Goal: Find specific page/section: Find specific page/section

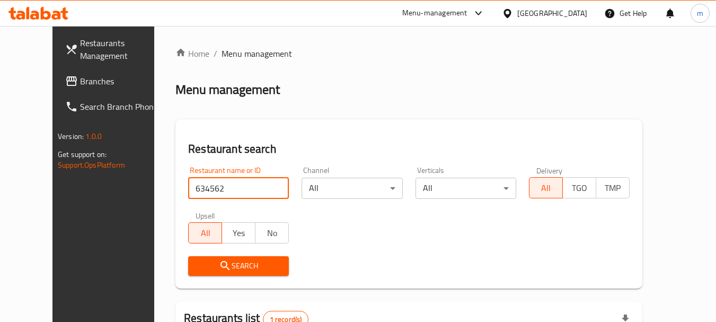
scroll to position [142, 0]
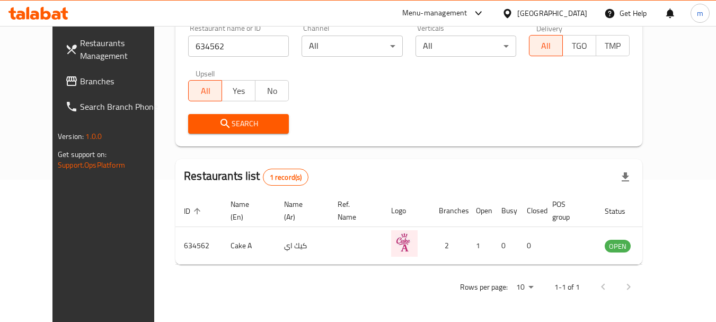
click at [581, 6] on div "[GEOGRAPHIC_DATA]" at bounding box center [545, 13] width 102 height 25
click at [577, 10] on div "[GEOGRAPHIC_DATA]" at bounding box center [553, 13] width 70 height 12
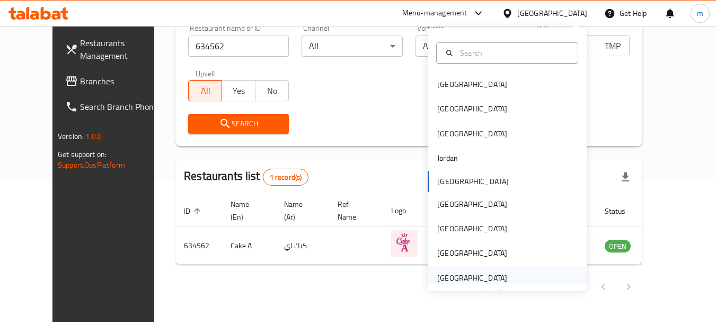
click at [504, 270] on div "[GEOGRAPHIC_DATA]" at bounding box center [472, 278] width 87 height 24
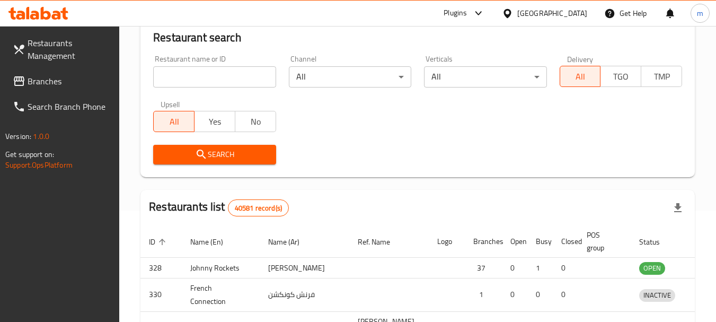
scroll to position [142, 0]
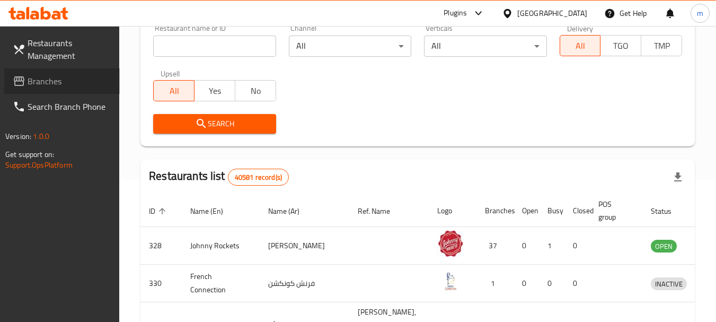
click at [49, 83] on span "Branches" at bounding box center [70, 81] width 84 height 13
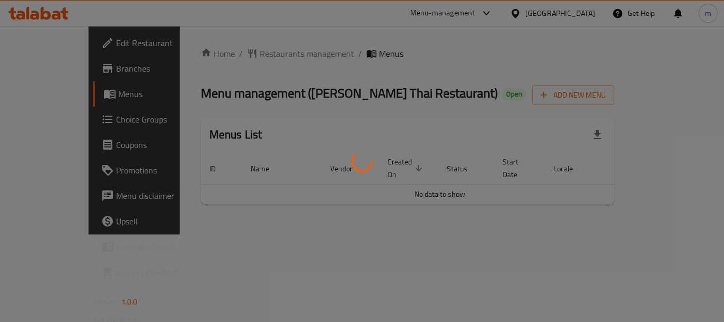
click at [237, 56] on div at bounding box center [362, 161] width 724 height 322
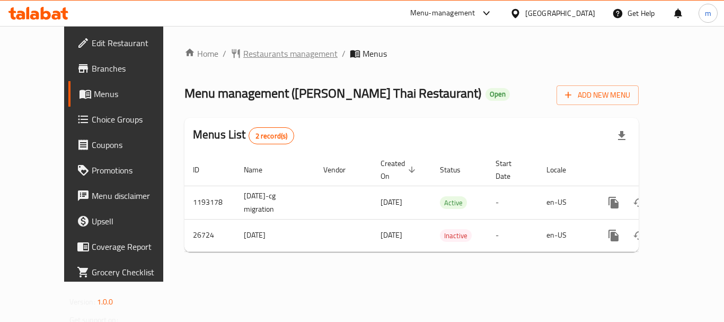
click at [243, 52] on span "Restaurants management" at bounding box center [290, 53] width 94 height 13
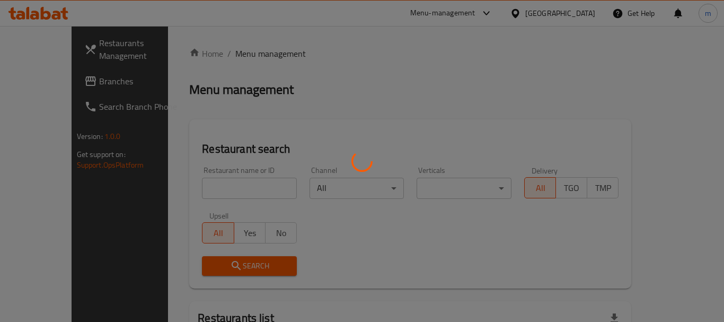
click at [239, 52] on div at bounding box center [362, 161] width 724 height 322
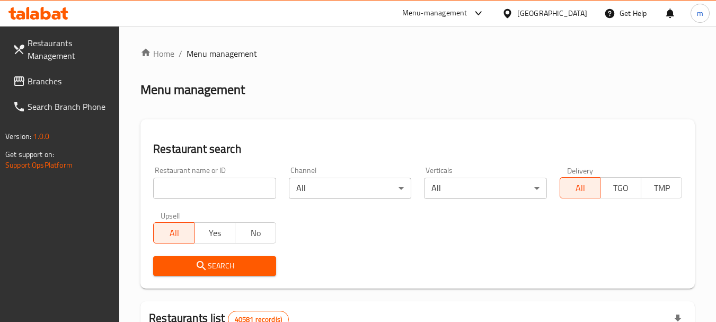
click at [207, 197] on input "search" at bounding box center [214, 188] width 122 height 21
paste input "13921"
type input "13921"
click button "Search" at bounding box center [214, 266] width 122 height 20
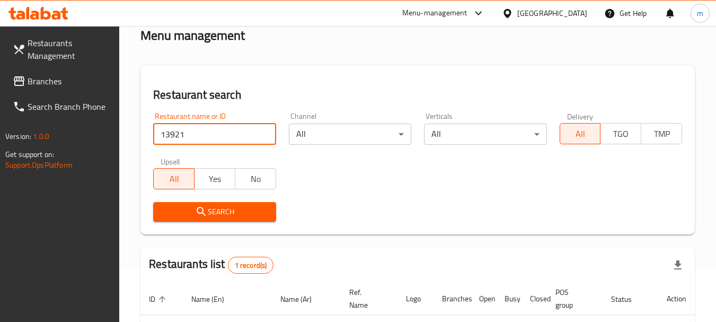
scroll to position [138, 0]
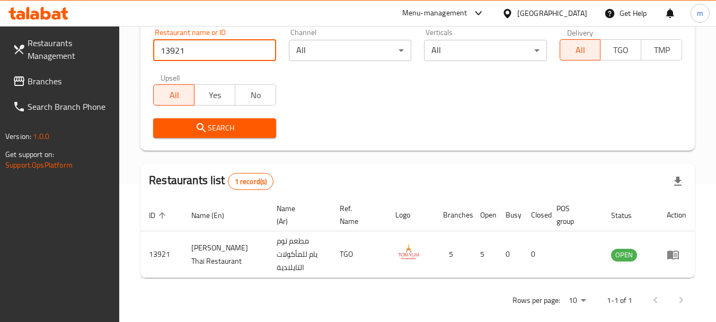
click at [517, 8] on div at bounding box center [509, 13] width 15 height 12
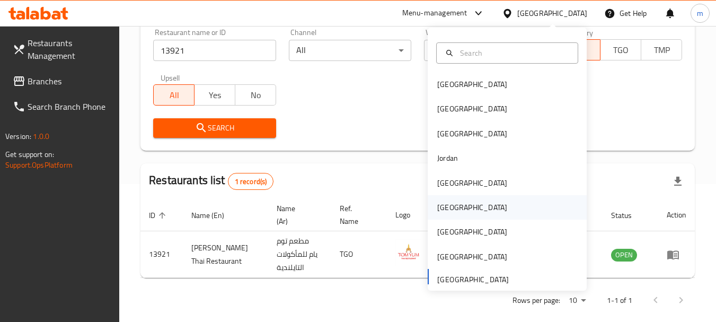
click at [437, 212] on div "Oman" at bounding box center [472, 207] width 70 height 12
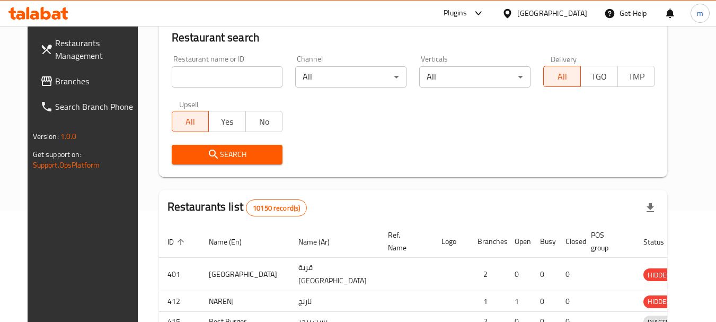
scroll to position [138, 0]
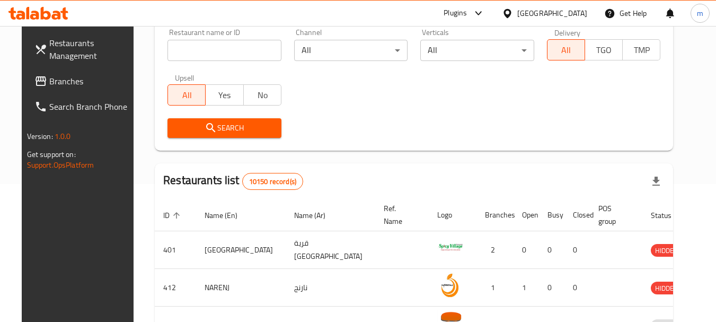
click at [172, 43] on input "search" at bounding box center [225, 50] width 114 height 21
click at [82, 85] on span "Branches" at bounding box center [91, 81] width 84 height 13
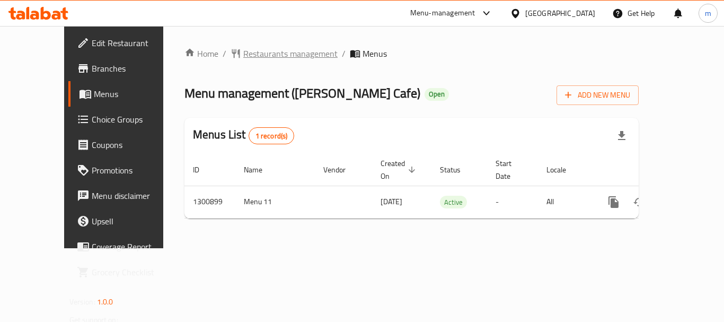
click at [243, 47] on span "Restaurants management" at bounding box center [290, 53] width 94 height 13
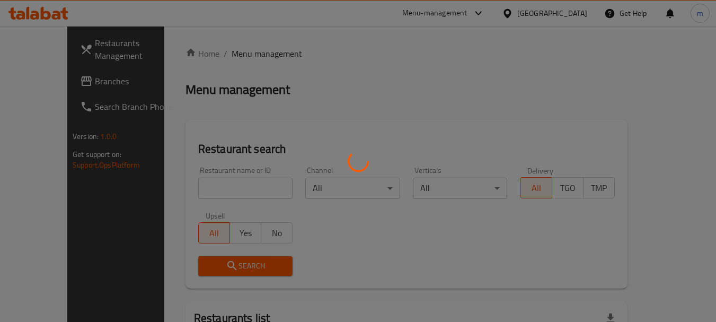
click at [172, 191] on div at bounding box center [358, 161] width 716 height 322
click at [174, 188] on div at bounding box center [358, 161] width 716 height 322
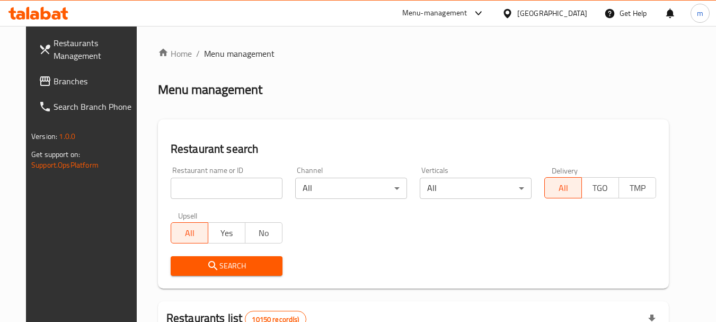
click at [174, 187] on input "search" at bounding box center [227, 188] width 112 height 21
paste input "770239"
type input "770239"
click button "Search" at bounding box center [227, 266] width 112 height 20
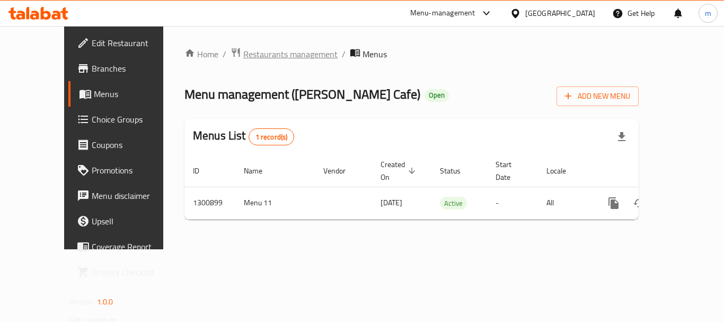
click at [243, 59] on span "Restaurants management" at bounding box center [290, 54] width 94 height 13
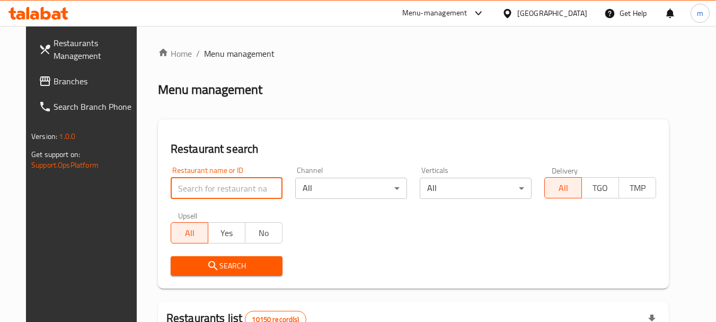
click at [217, 191] on input "search" at bounding box center [227, 188] width 112 height 21
paste input "701556"
type input "701556"
click button "Search" at bounding box center [227, 266] width 112 height 20
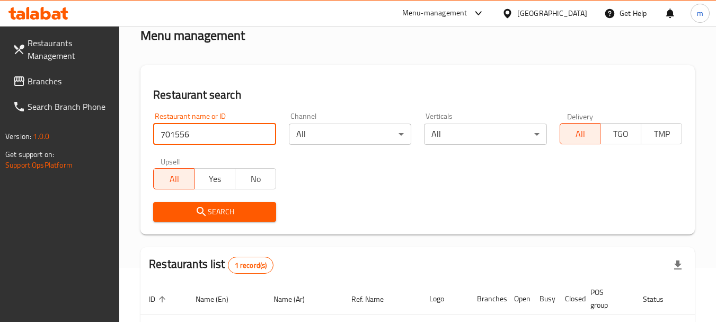
scroll to position [138, 0]
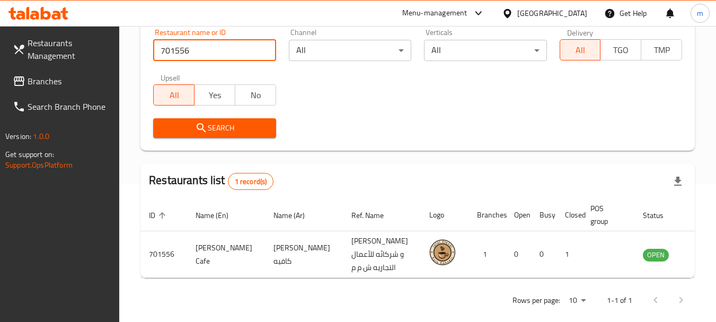
click at [518, 14] on div at bounding box center [509, 13] width 15 height 12
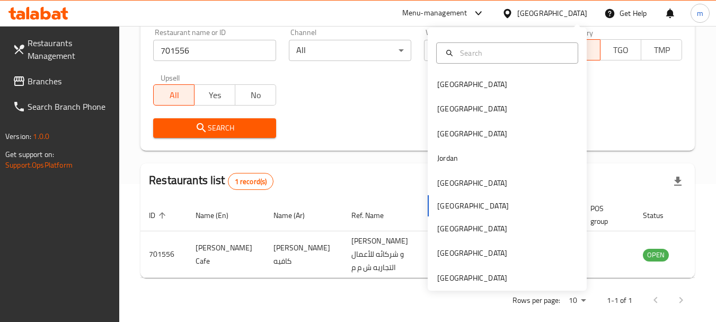
scroll to position [6, 0]
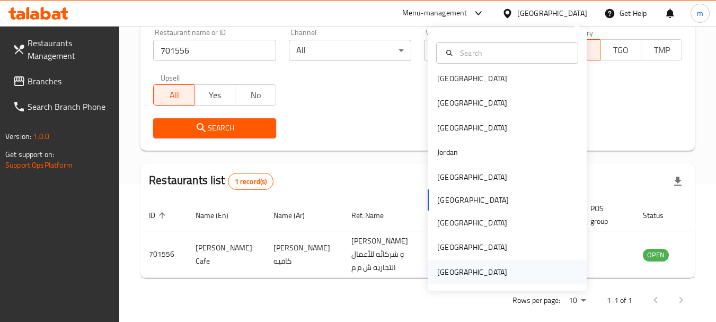
click at [497, 277] on div "United Arab Emirates" at bounding box center [472, 272] width 70 height 12
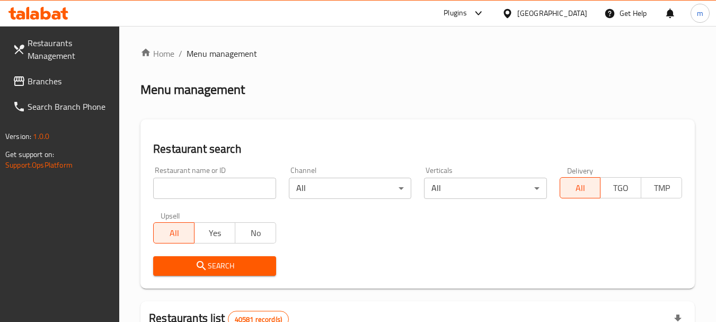
click at [218, 174] on div "Restaurant name or ID Restaurant name or ID" at bounding box center [214, 183] width 122 height 32
click at [49, 84] on span "Branches" at bounding box center [70, 81] width 84 height 13
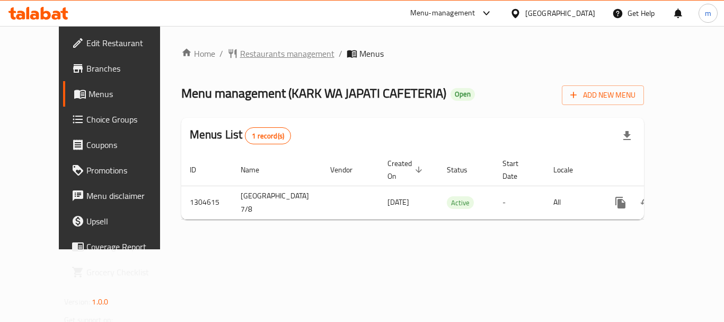
click at [252, 47] on span "Restaurants management" at bounding box center [287, 53] width 94 height 13
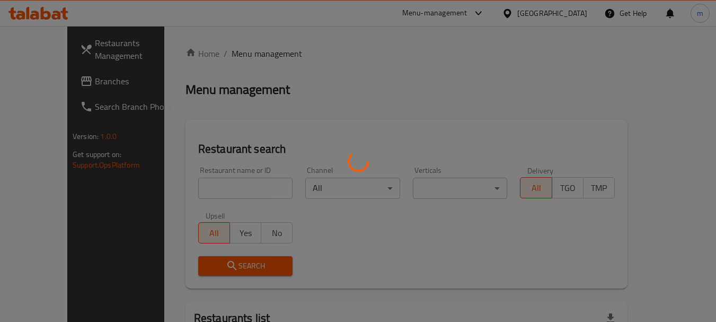
click at [213, 191] on div at bounding box center [358, 161] width 716 height 322
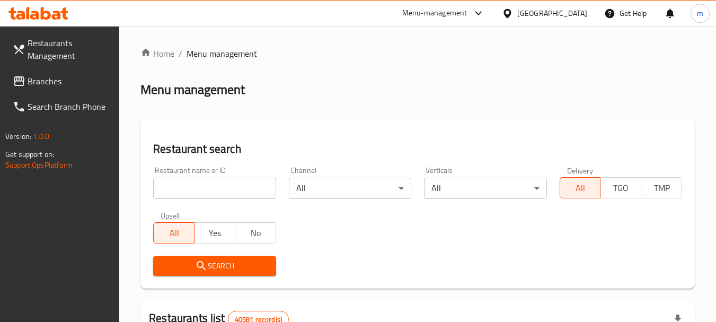
click at [195, 184] on input "search" at bounding box center [214, 188] width 122 height 21
paste input "703040"
type input "703040"
click button "Search" at bounding box center [214, 266] width 122 height 20
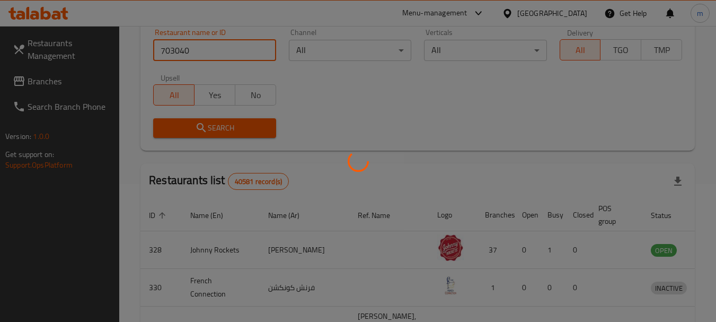
scroll to position [212, 0]
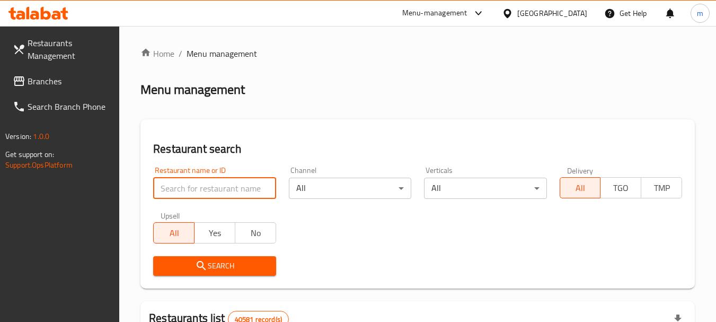
click at [220, 194] on input "search" at bounding box center [214, 188] width 122 height 21
paste input "703040"
type input "703040"
click button "Search" at bounding box center [214, 266] width 122 height 20
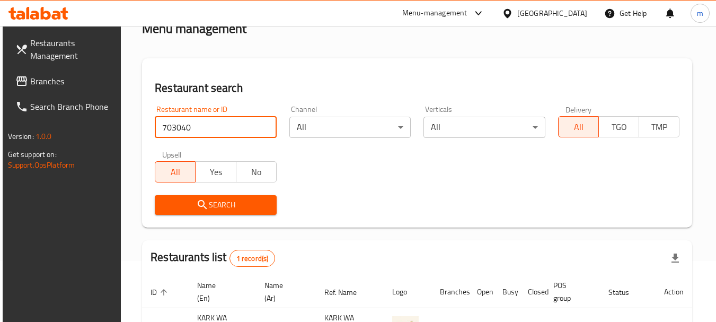
scroll to position [151, 0]
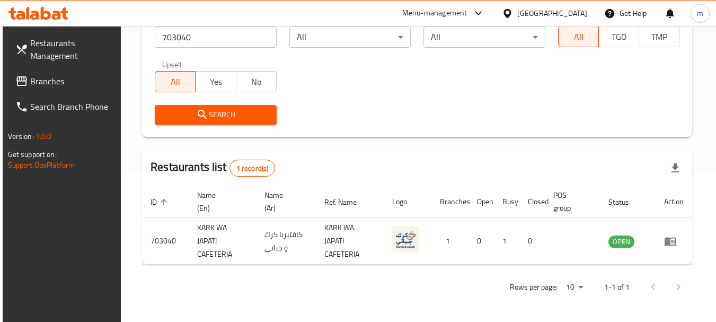
click at [590, 12] on div "[GEOGRAPHIC_DATA]" at bounding box center [545, 13] width 102 height 25
click at [530, 14] on div "[GEOGRAPHIC_DATA]" at bounding box center [553, 13] width 70 height 12
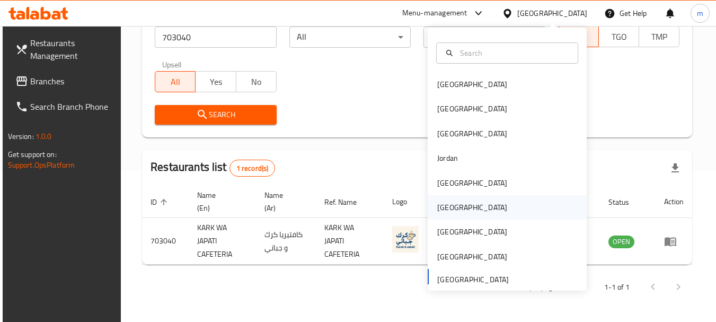
click at [462, 203] on div "Oman" at bounding box center [507, 207] width 159 height 24
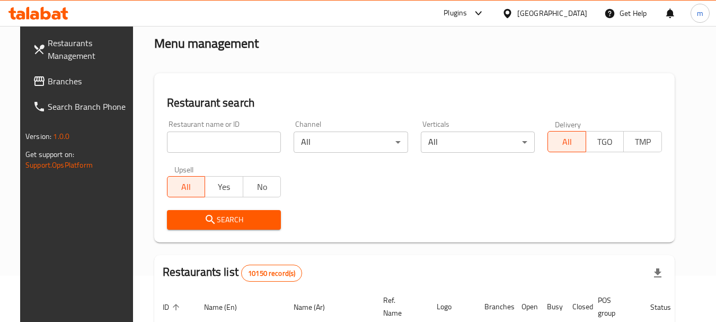
scroll to position [45, 0]
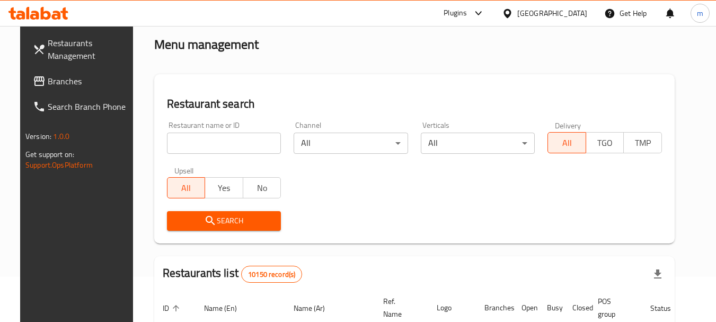
click at [92, 80] on span "Branches" at bounding box center [90, 81] width 84 height 13
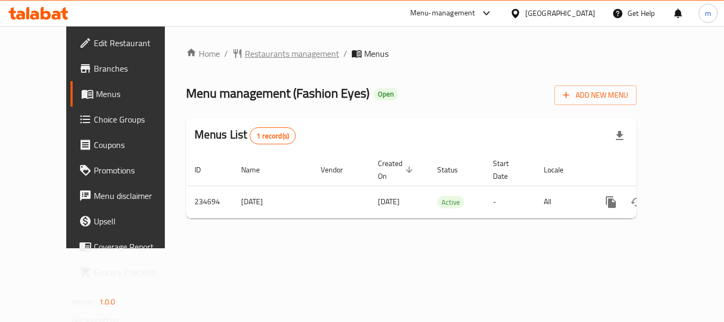
click at [245, 54] on span "Restaurants management" at bounding box center [292, 53] width 94 height 13
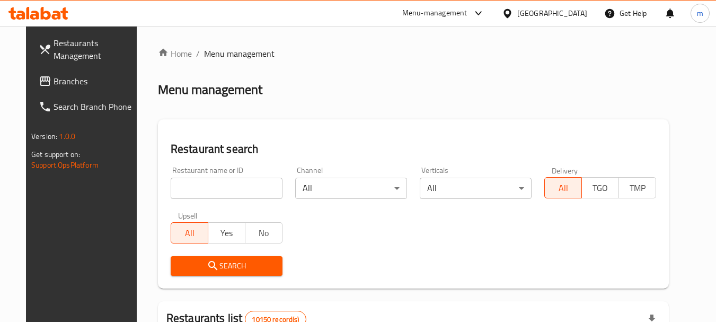
click at [211, 174] on div "Restaurant name or ID Restaurant name or ID" at bounding box center [227, 183] width 112 height 32
click at [209, 182] on input "search" at bounding box center [227, 188] width 112 height 21
paste input "626442"
type input "626442"
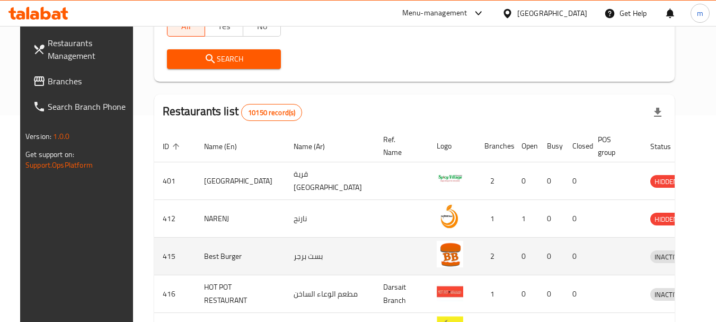
scroll to position [53, 0]
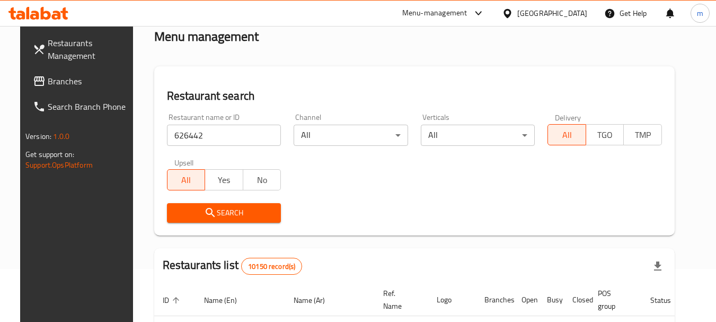
click at [212, 211] on span "Search" at bounding box center [225, 212] width 98 height 13
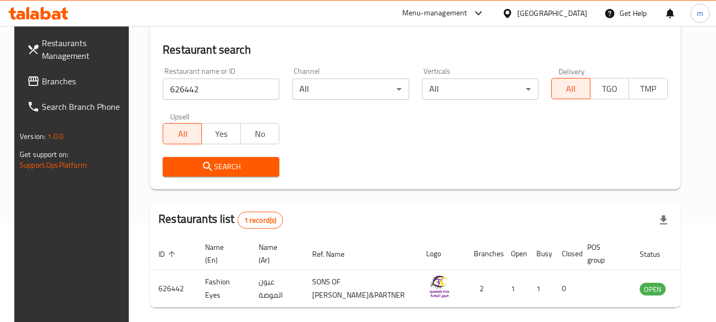
scroll to position [151, 0]
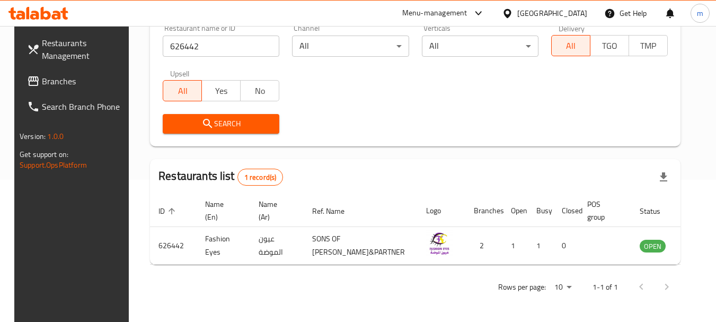
click at [579, 15] on div "Oman" at bounding box center [553, 13] width 70 height 12
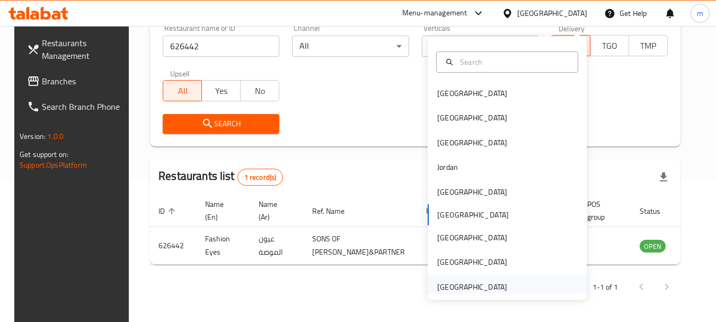
click at [489, 281] on div "[GEOGRAPHIC_DATA]" at bounding box center [472, 287] width 70 height 12
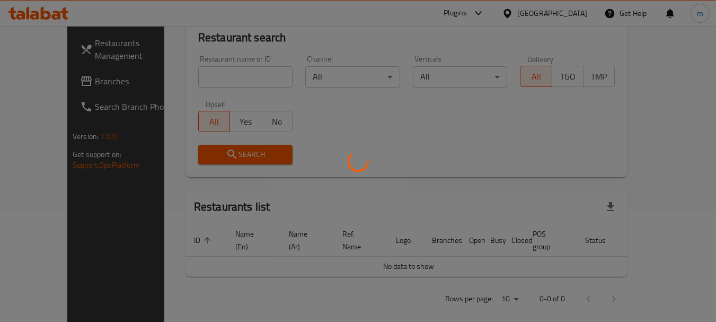
scroll to position [151, 0]
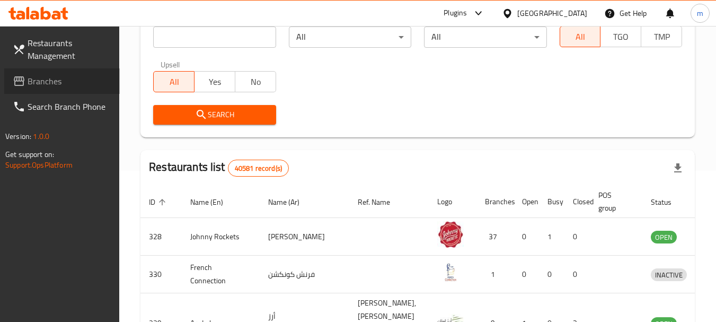
click at [62, 87] on link "Branches" at bounding box center [62, 80] width 116 height 25
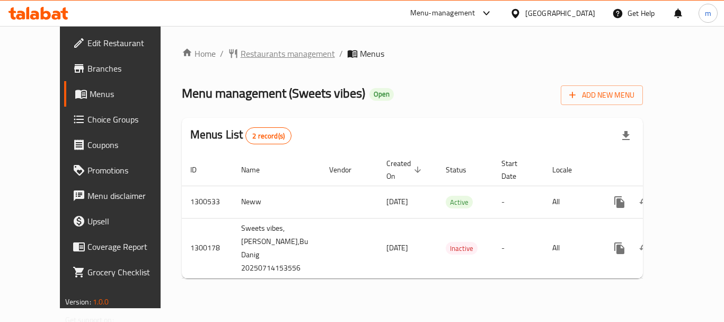
click at [243, 51] on span "Restaurants management" at bounding box center [288, 53] width 94 height 13
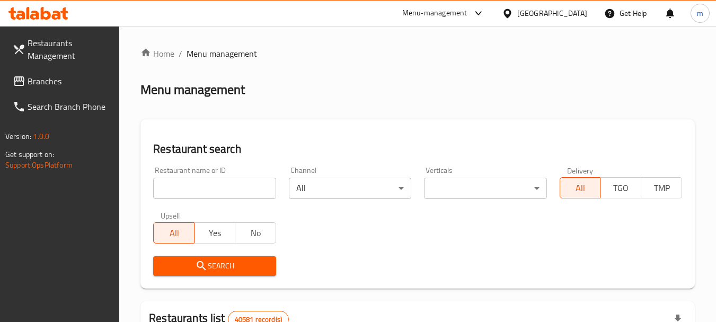
click at [205, 190] on input "search" at bounding box center [214, 188] width 122 height 21
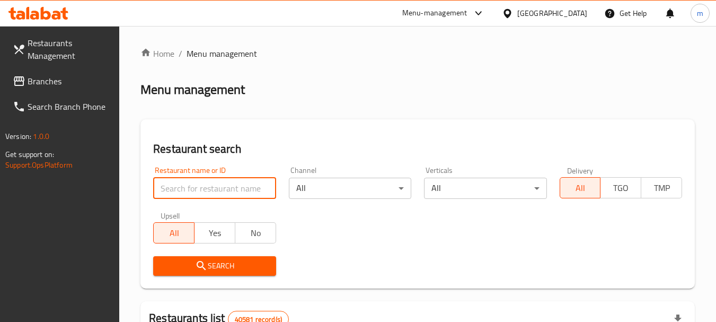
paste input "701656"
type input "701656"
click button "Search" at bounding box center [214, 266] width 122 height 20
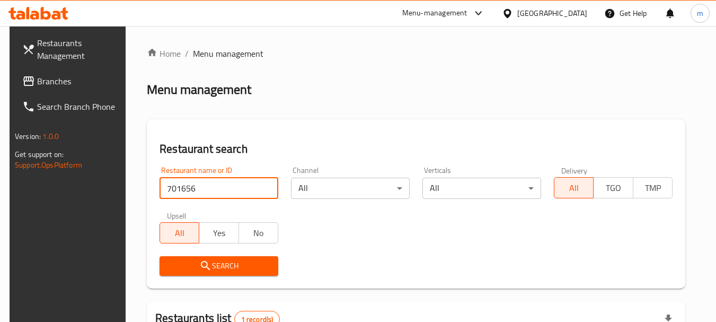
scroll to position [106, 0]
